Goal: Task Accomplishment & Management: Use online tool/utility

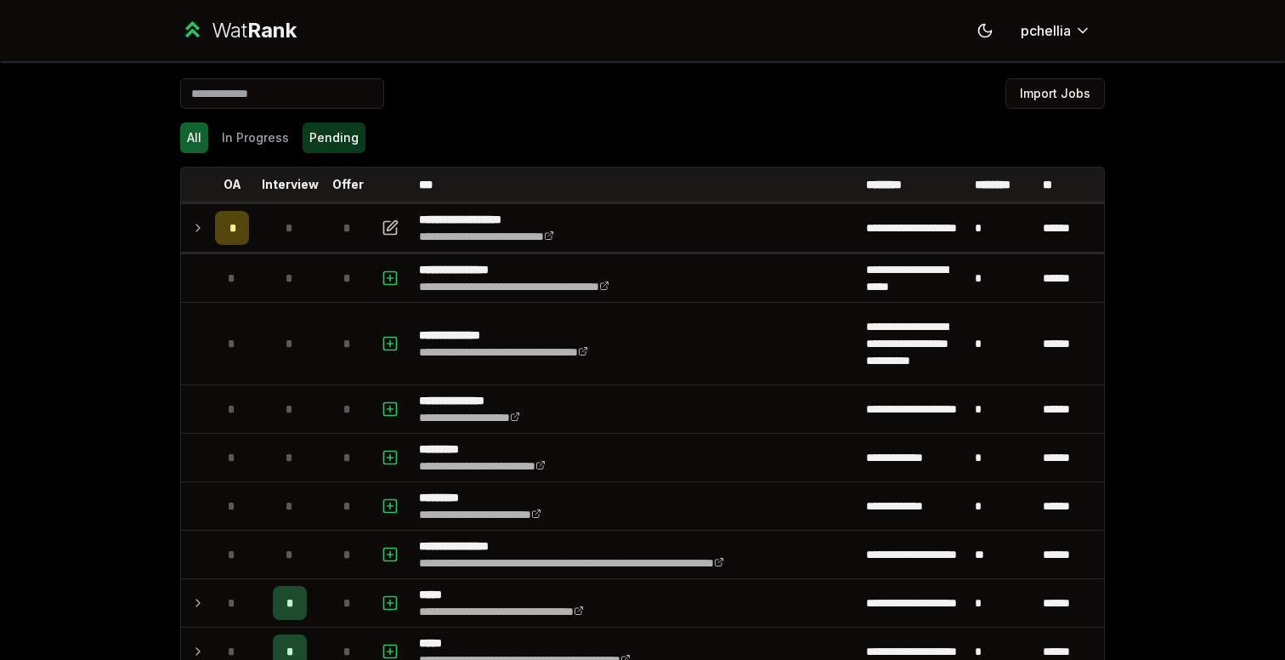
click at [330, 144] on button "Pending" at bounding box center [334, 137] width 63 height 31
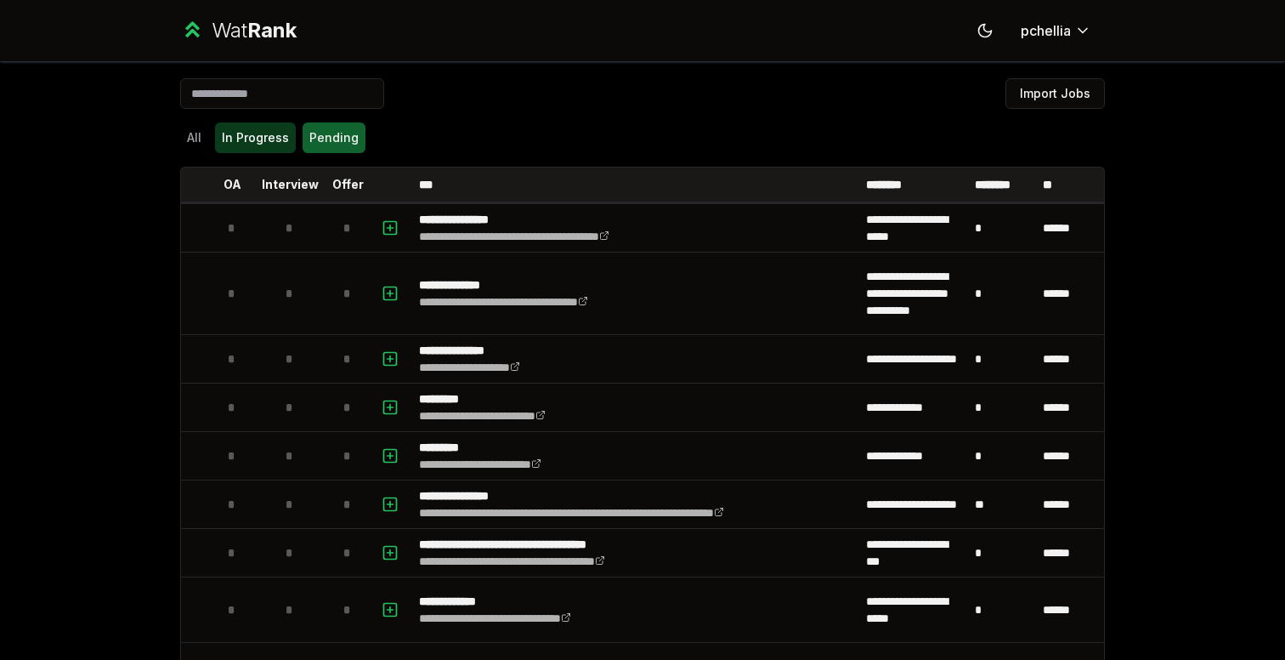
click at [248, 127] on button "In Progress" at bounding box center [255, 137] width 81 height 31
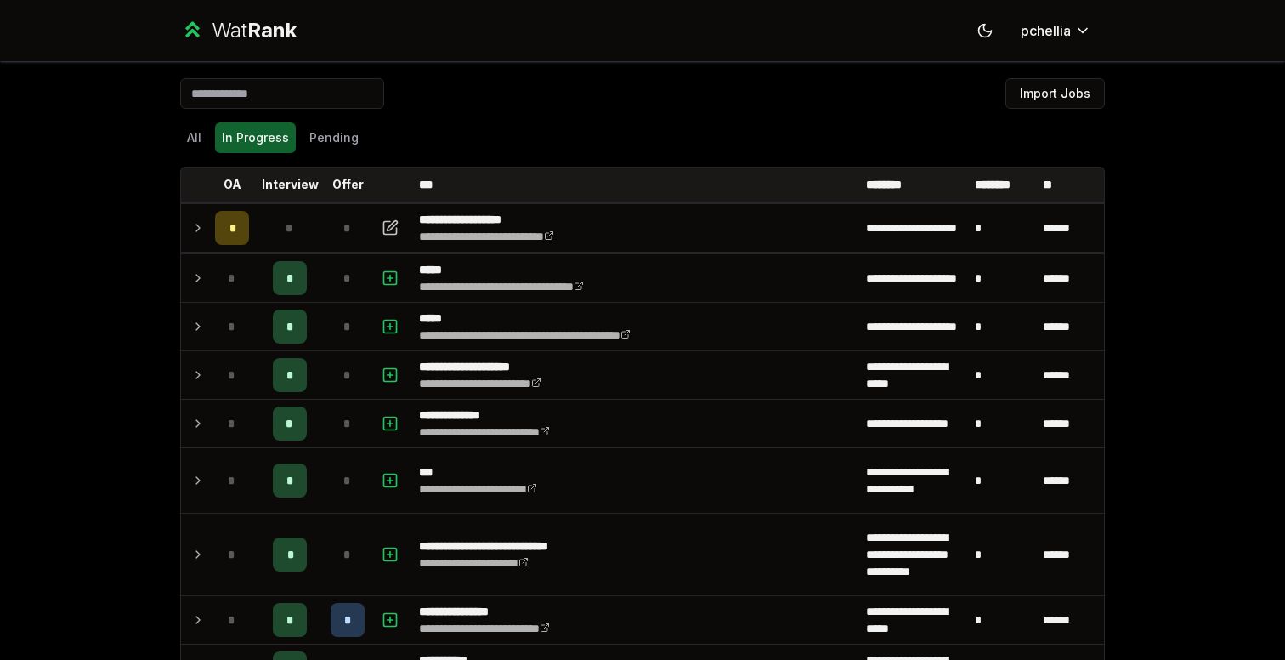
click at [264, 98] on input at bounding box center [282, 93] width 204 height 31
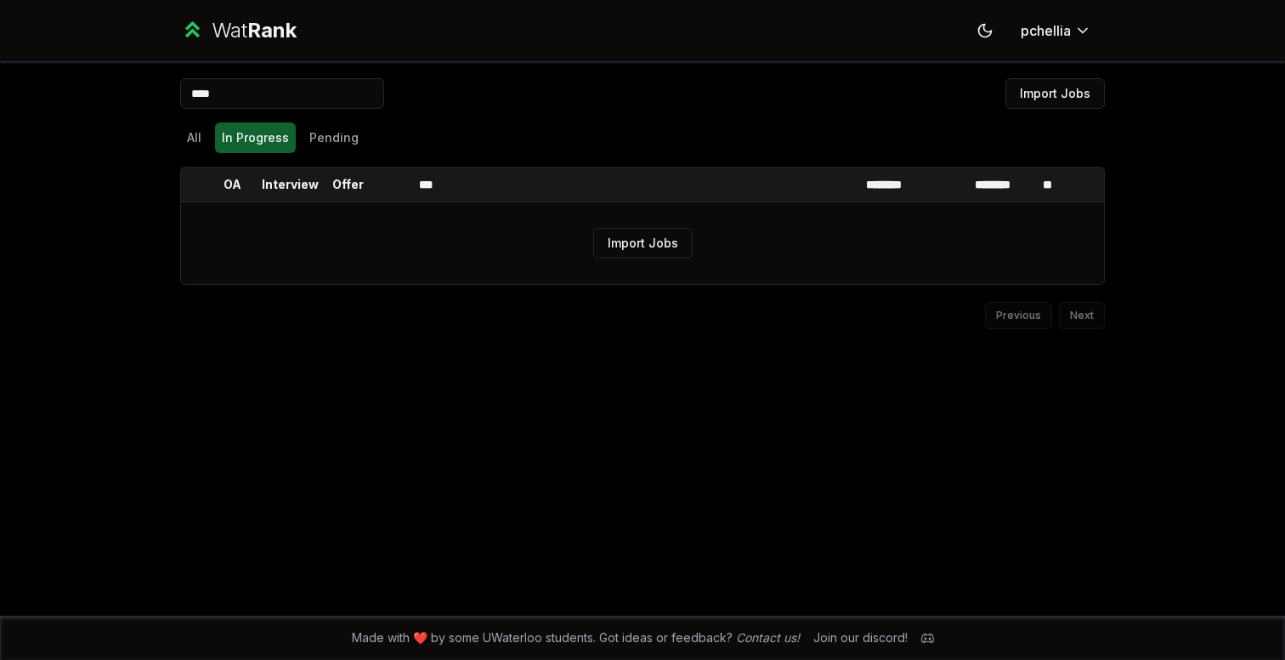
type input "****"
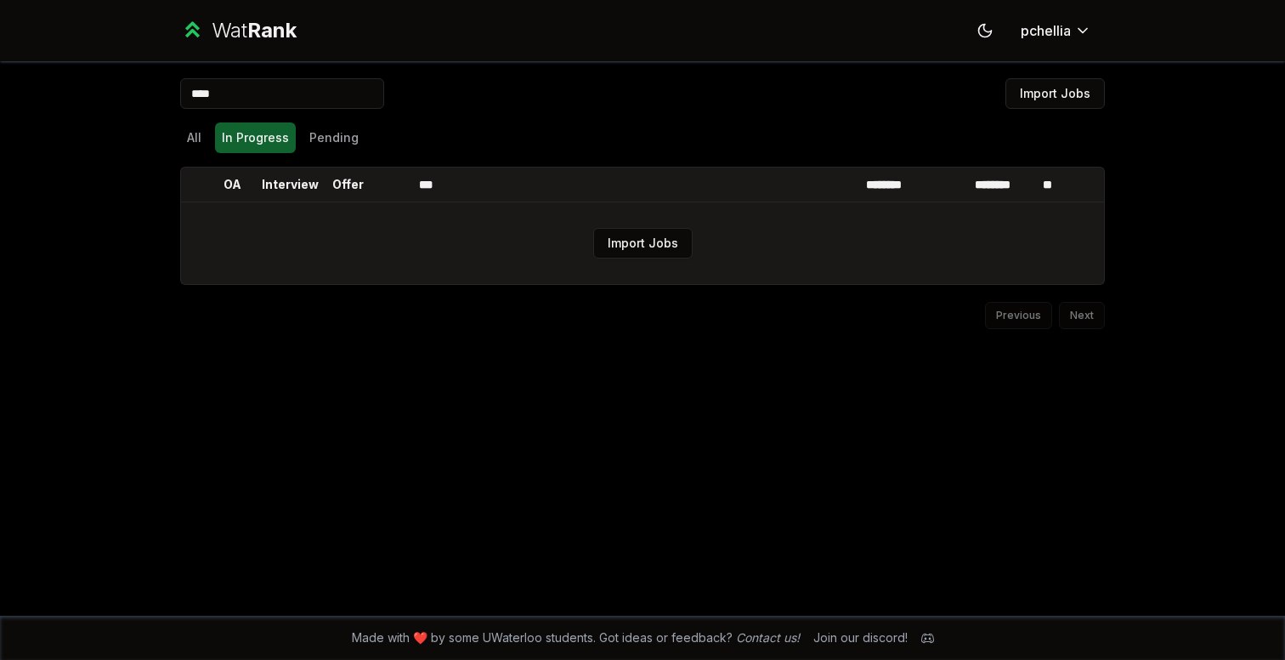
click at [690, 259] on td "Import Jobs" at bounding box center [642, 243] width 923 height 82
click at [678, 252] on button "Import Jobs" at bounding box center [642, 243] width 99 height 31
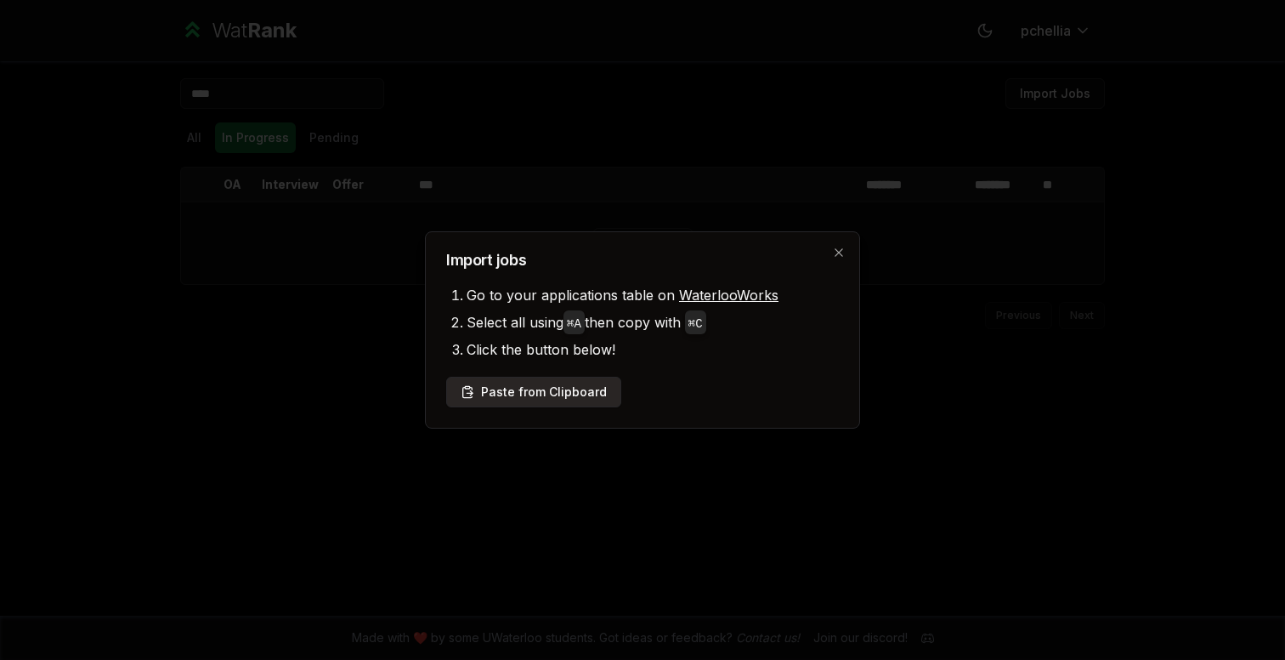
click at [548, 392] on button "Paste from Clipboard" at bounding box center [533, 392] width 175 height 31
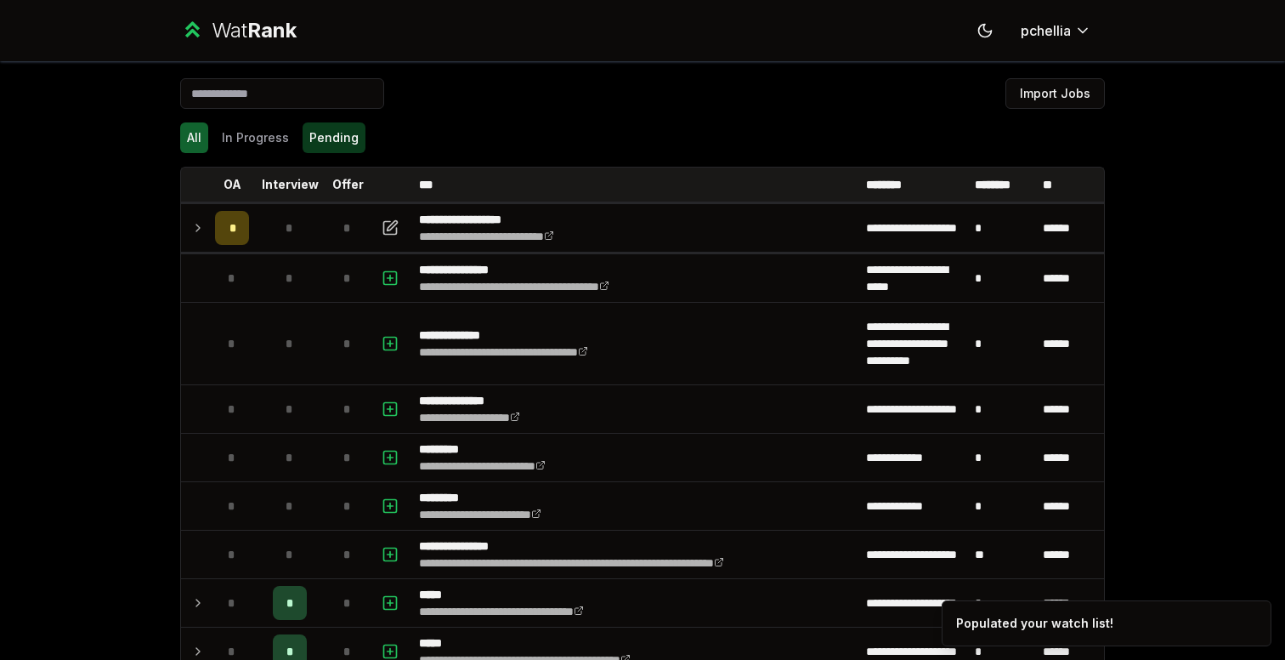
click at [314, 139] on button "Pending" at bounding box center [334, 137] width 63 height 31
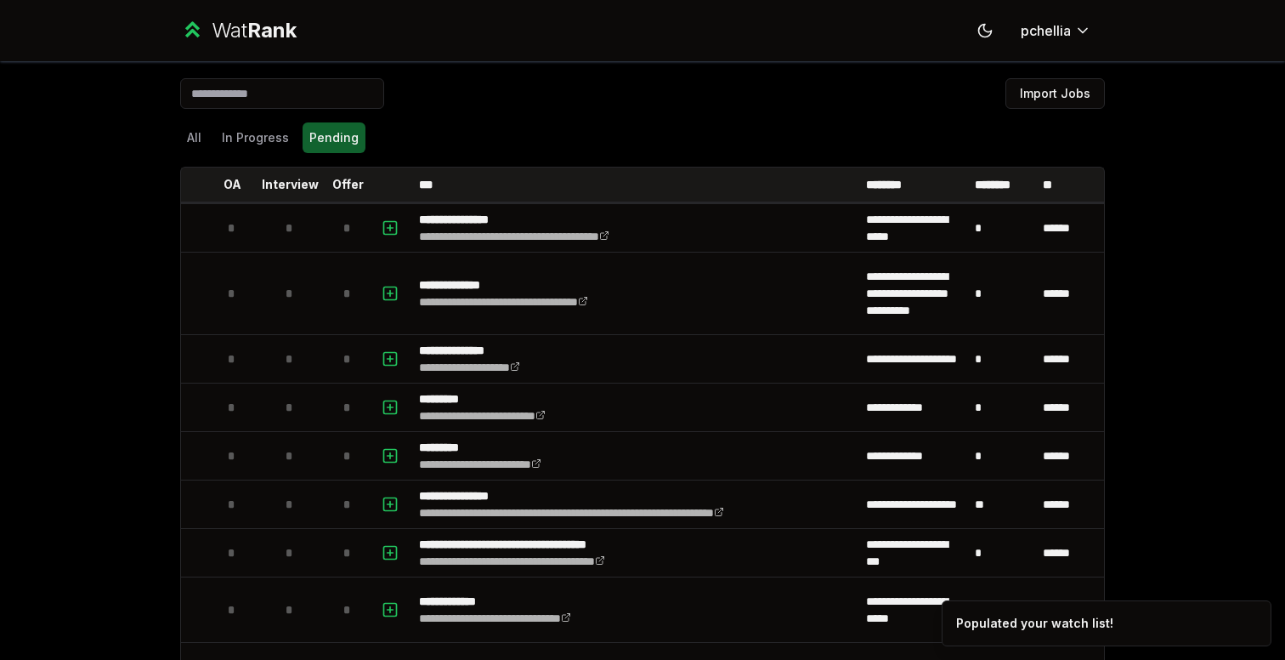
click at [288, 101] on input at bounding box center [282, 93] width 204 height 31
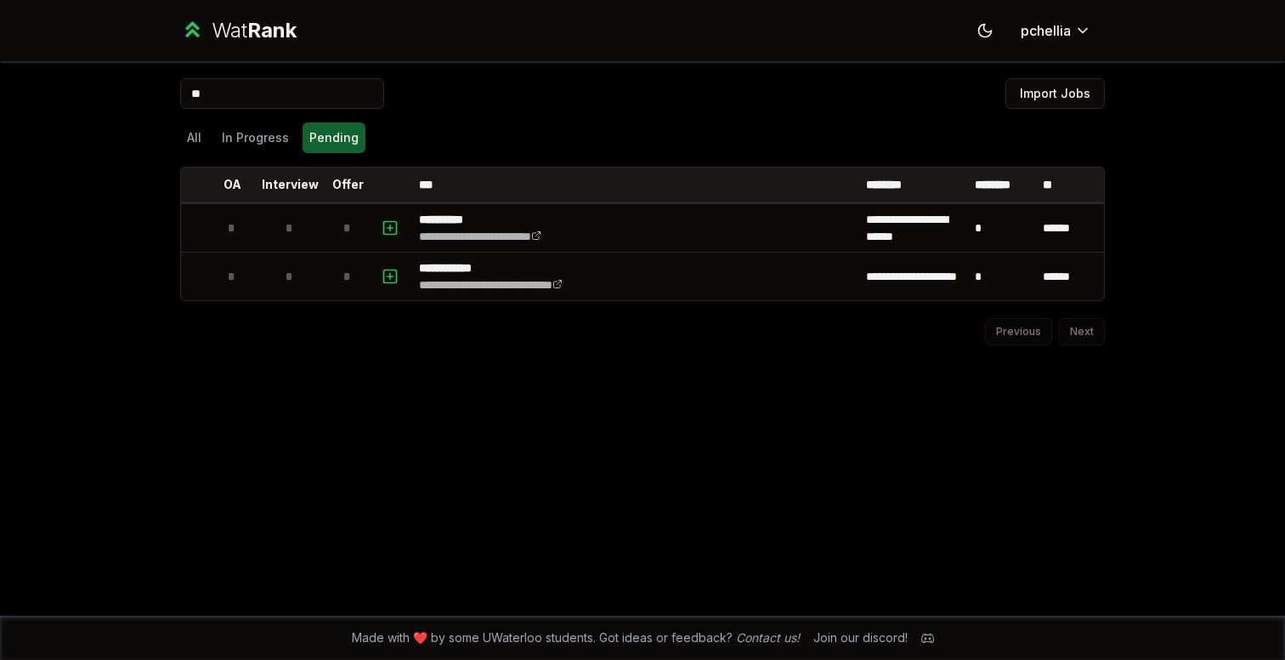
type input "*"
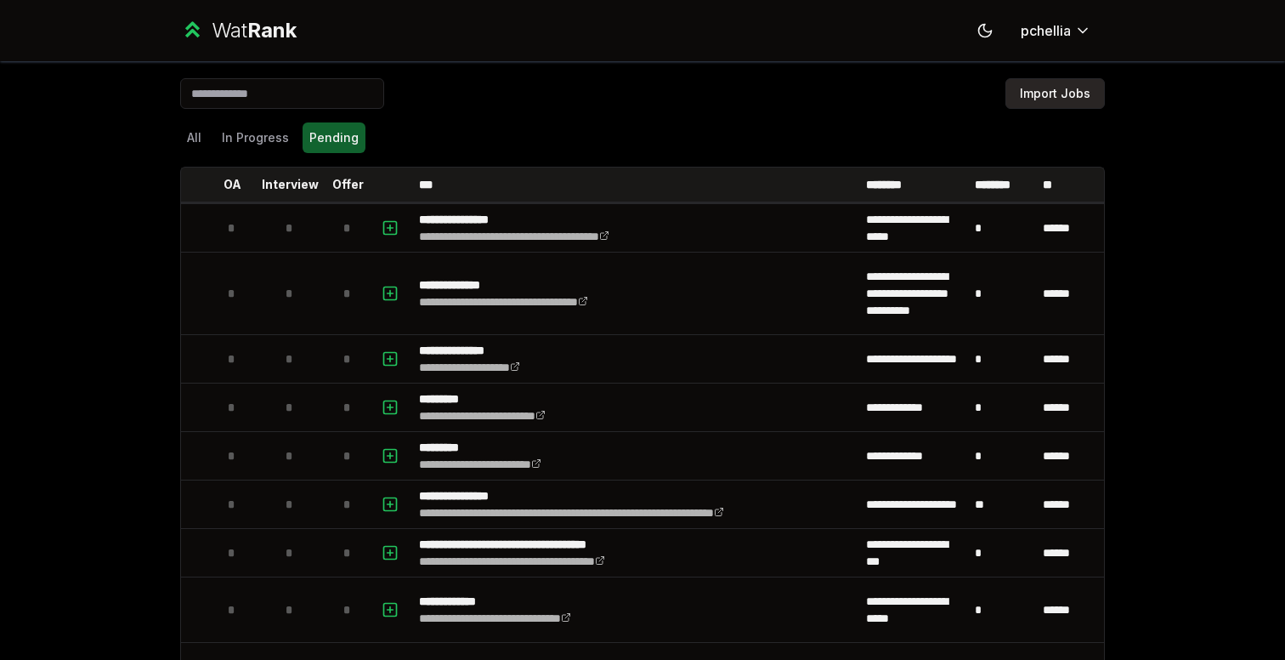
click at [1055, 91] on button "Import Jobs" at bounding box center [1054, 93] width 99 height 31
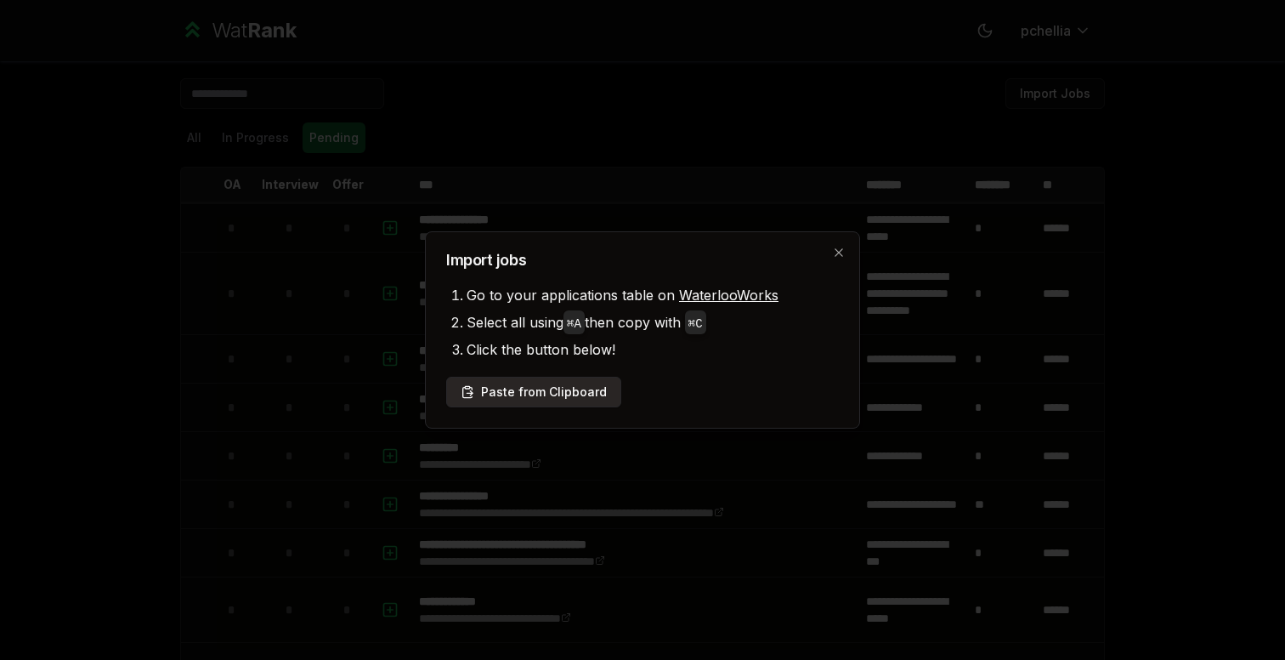
click at [570, 398] on button "Paste from Clipboard" at bounding box center [533, 392] width 175 height 31
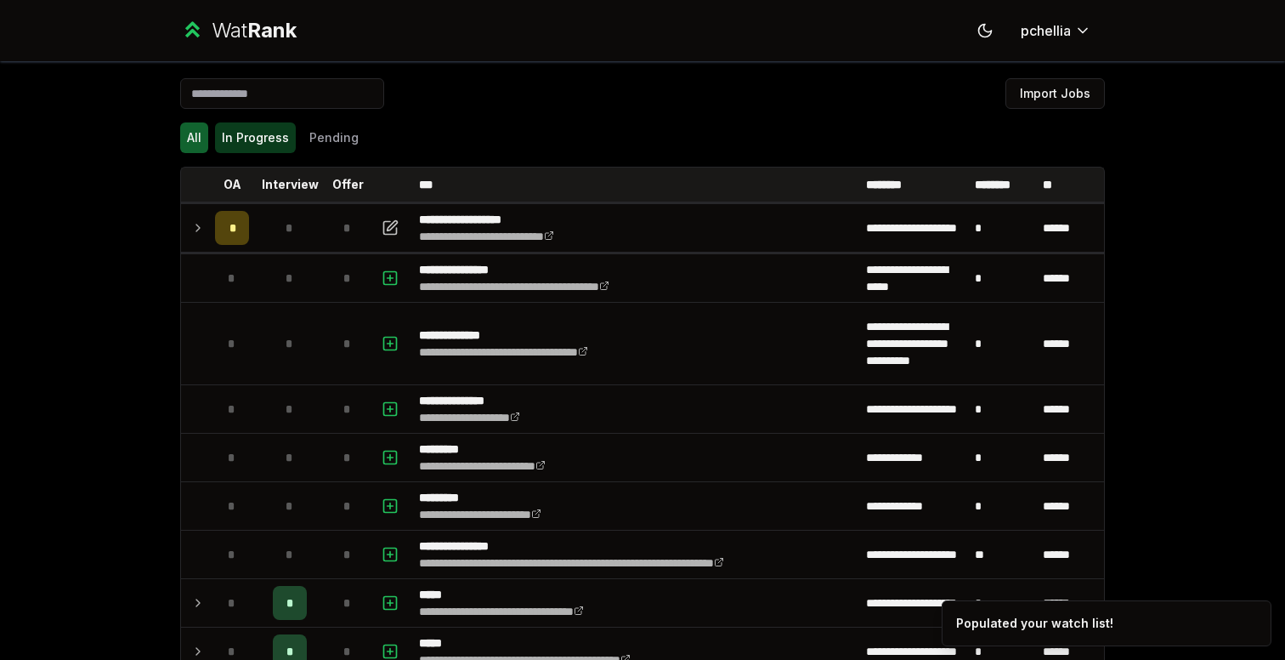
click at [266, 143] on button "In Progress" at bounding box center [255, 137] width 81 height 31
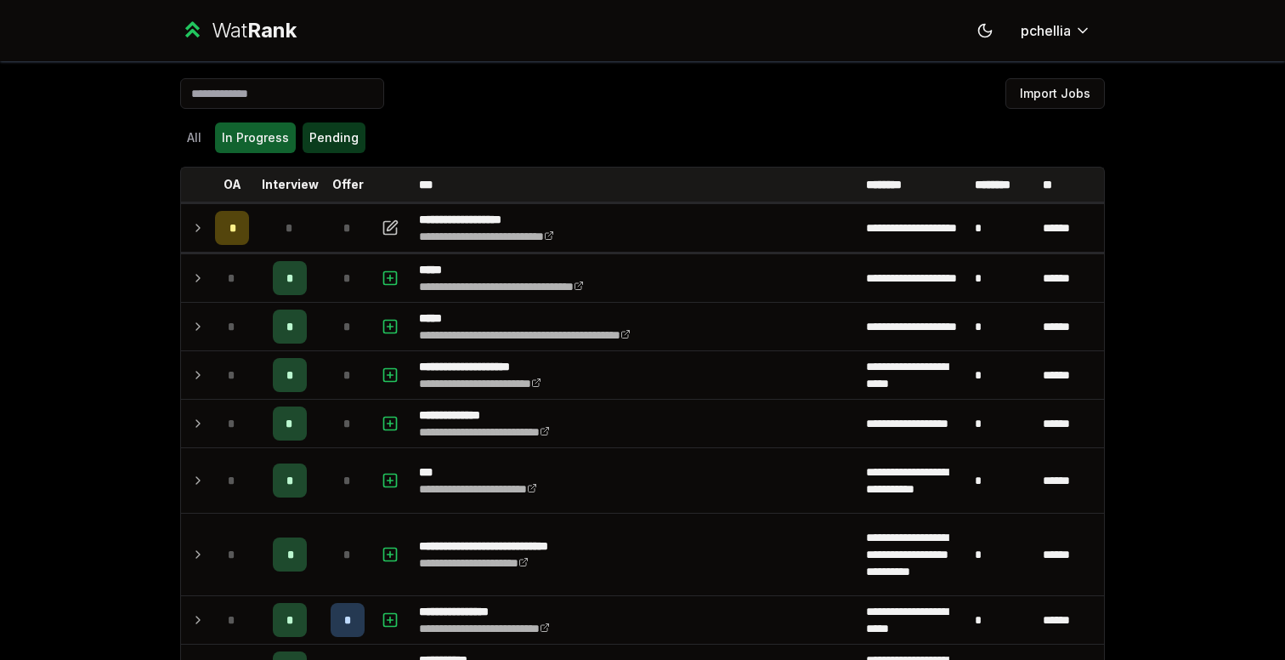
click at [320, 135] on button "Pending" at bounding box center [334, 137] width 63 height 31
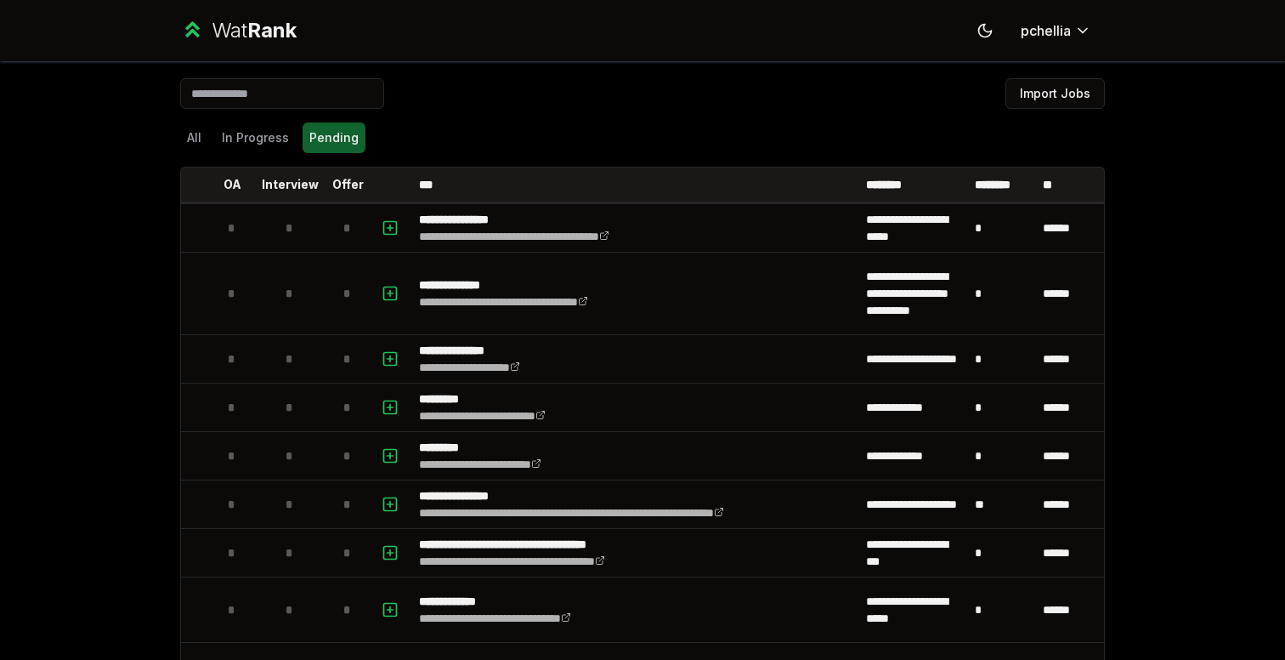
click at [265, 88] on input at bounding box center [282, 93] width 204 height 31
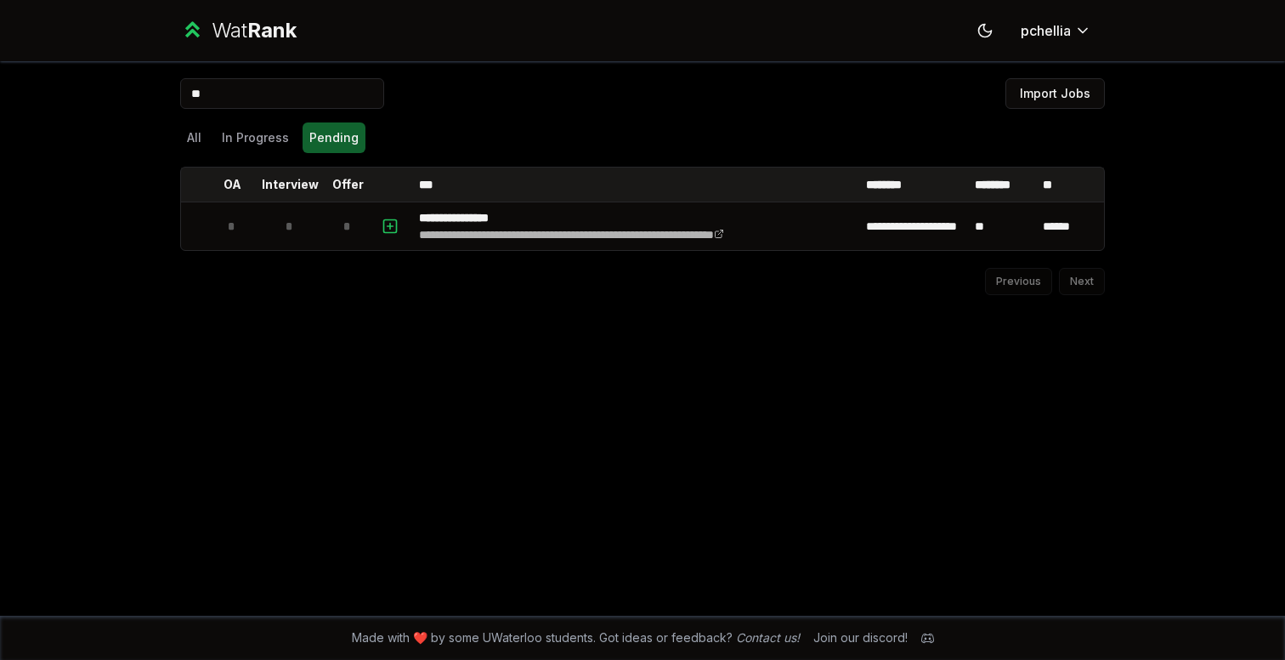
type input "*"
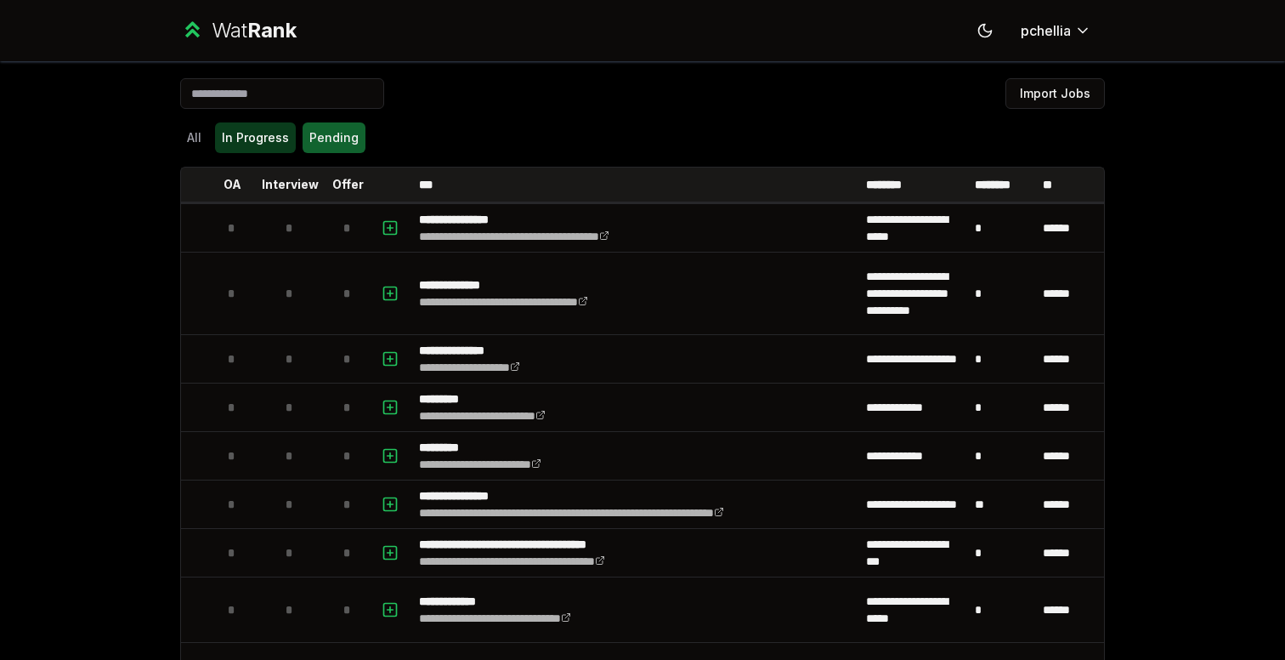
click at [262, 133] on button "In Progress" at bounding box center [255, 137] width 81 height 31
